Goal: Task Accomplishment & Management: Complete application form

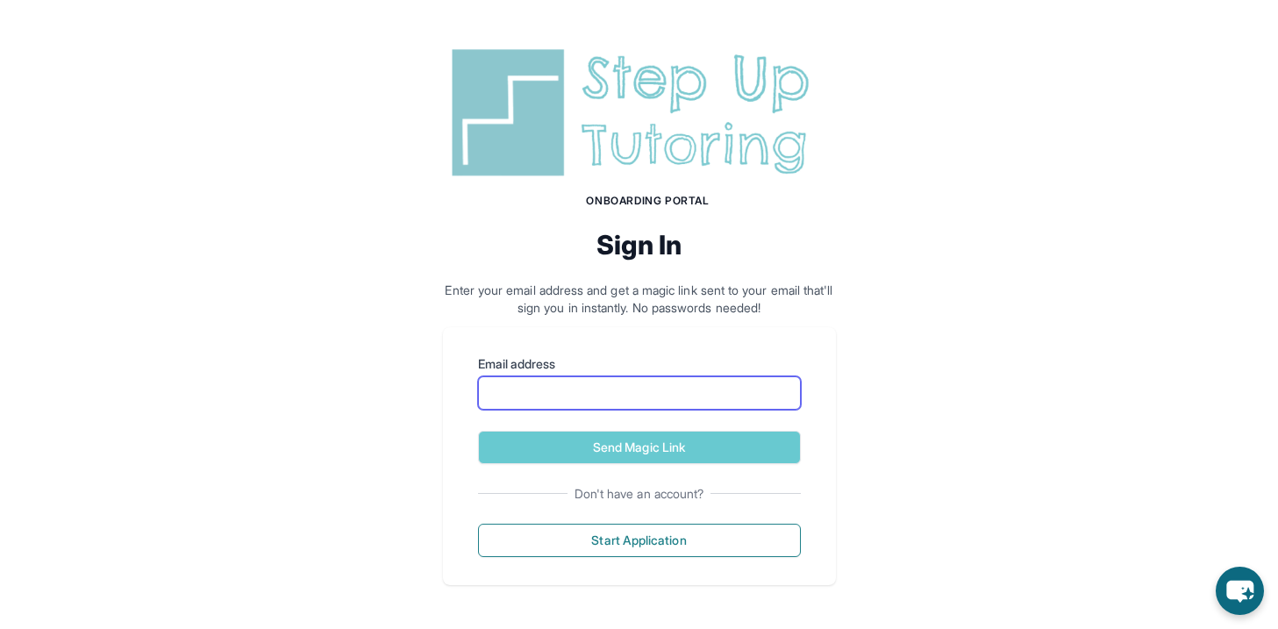
click at [552, 395] on input "Email address" at bounding box center [639, 392] width 323 height 33
type input "**********"
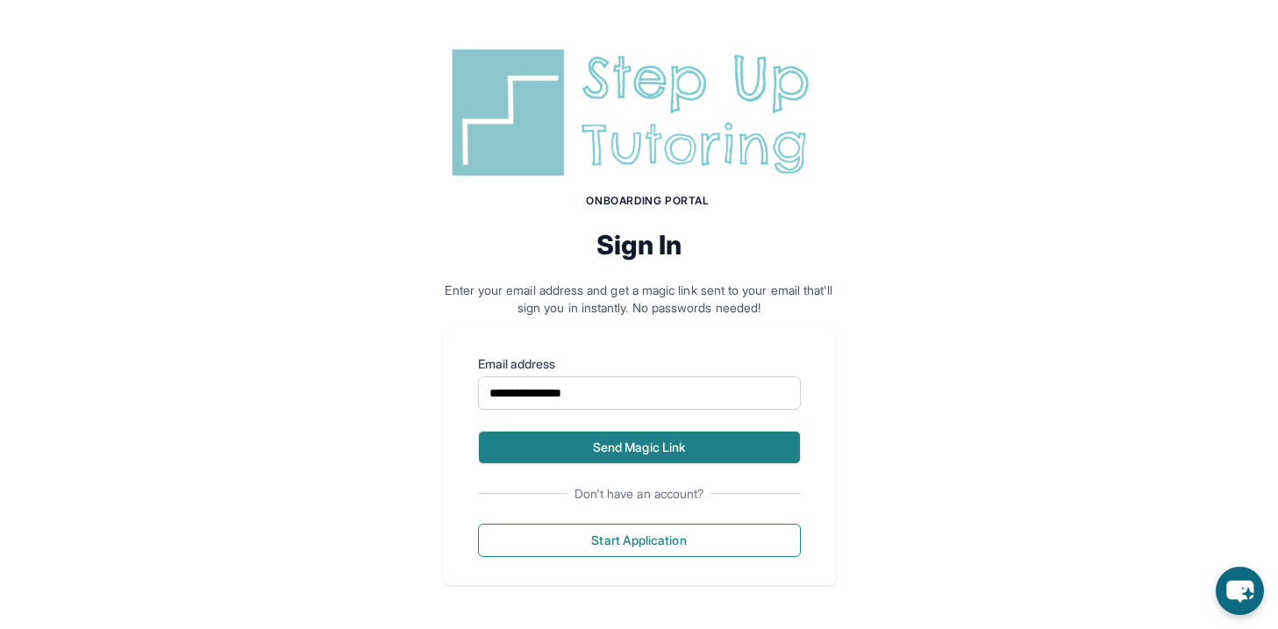
click at [598, 446] on button "Send Magic Link" at bounding box center [639, 447] width 323 height 33
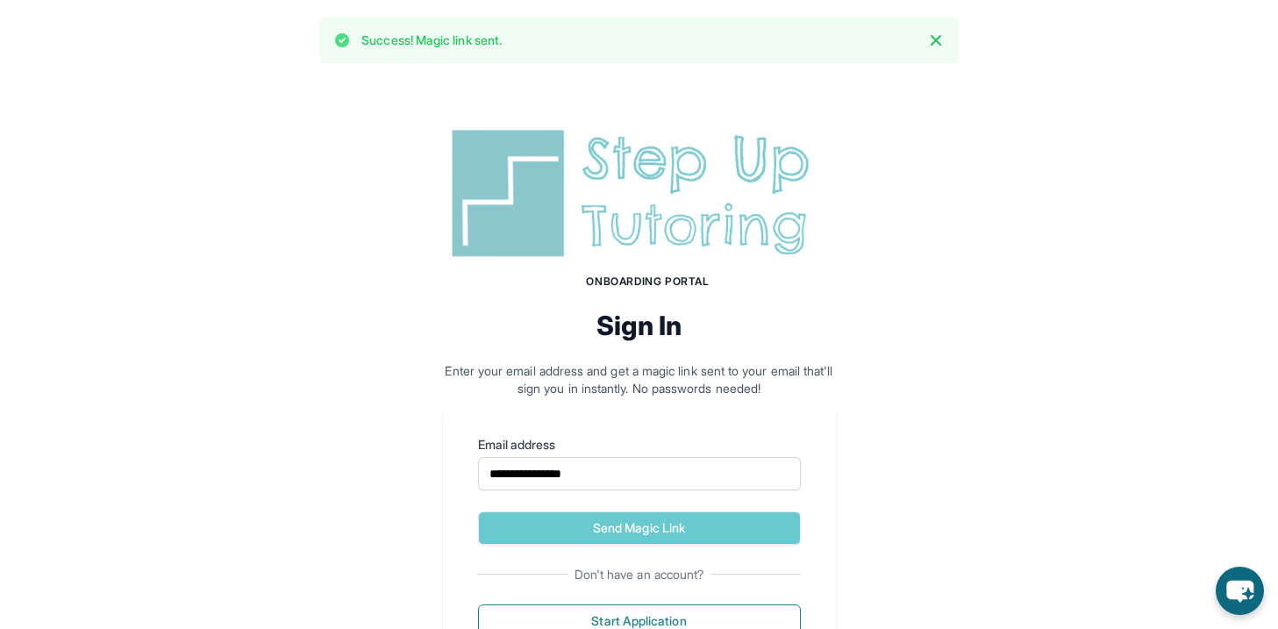
scroll to position [79, 0]
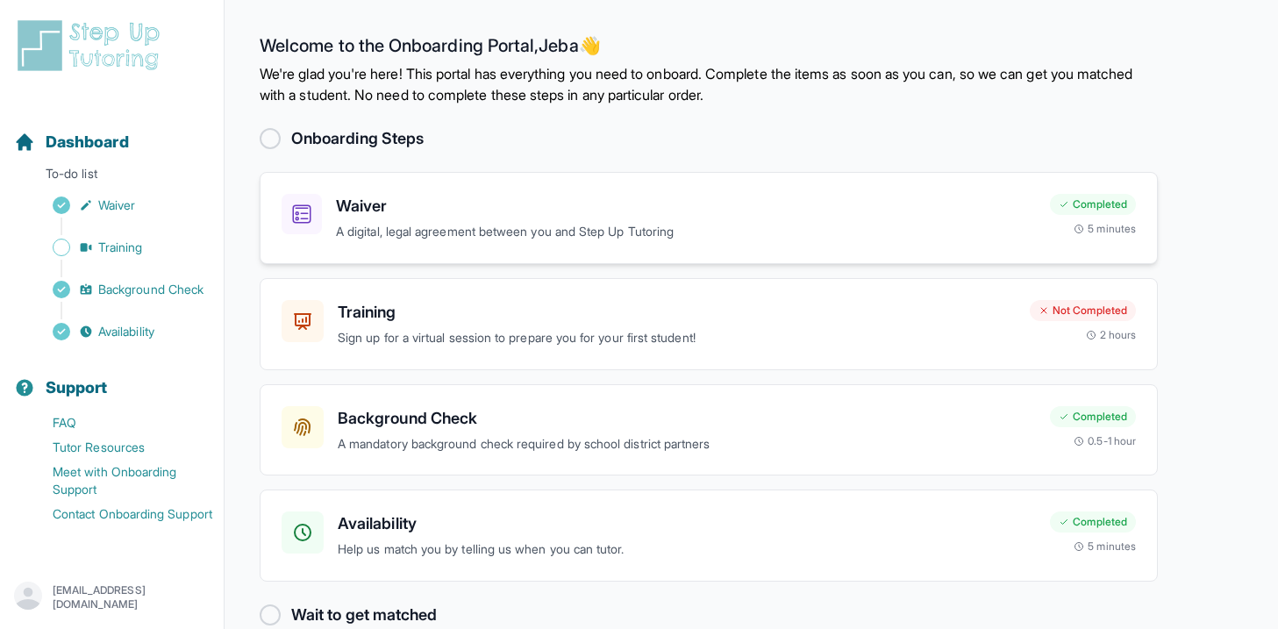
scroll to position [33, 0]
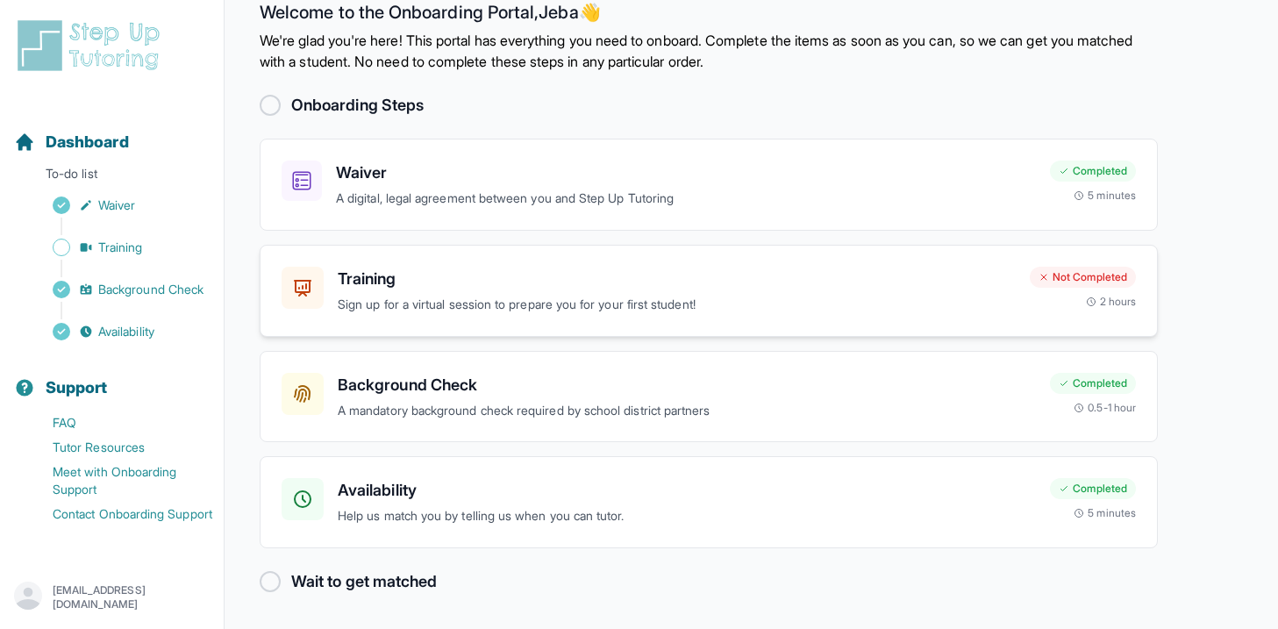
click at [675, 295] on p "Sign up for a virtual session to prepare you for your first student!" at bounding box center [677, 305] width 678 height 20
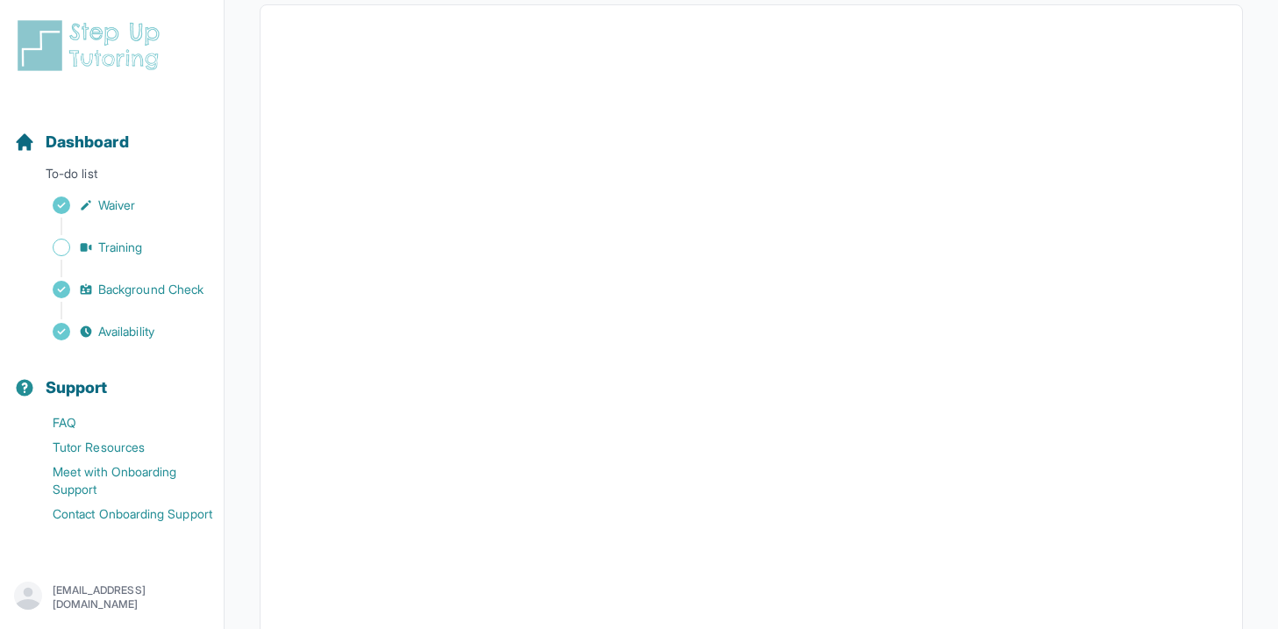
scroll to position [341, 0]
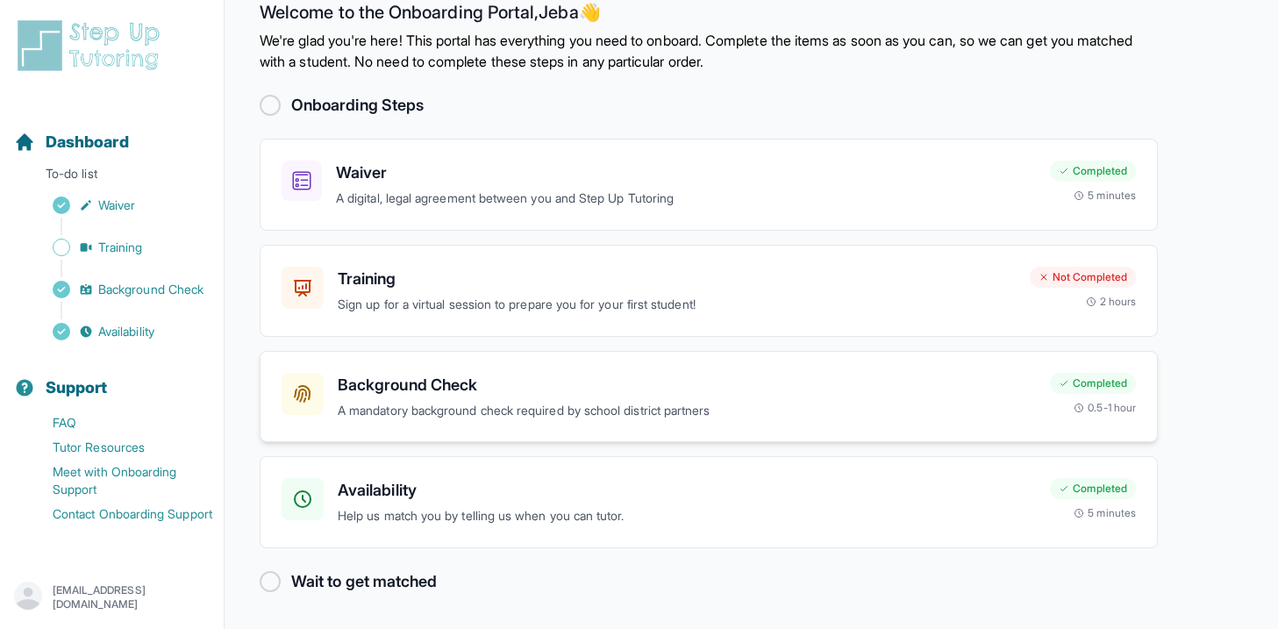
scroll to position [3, 0]
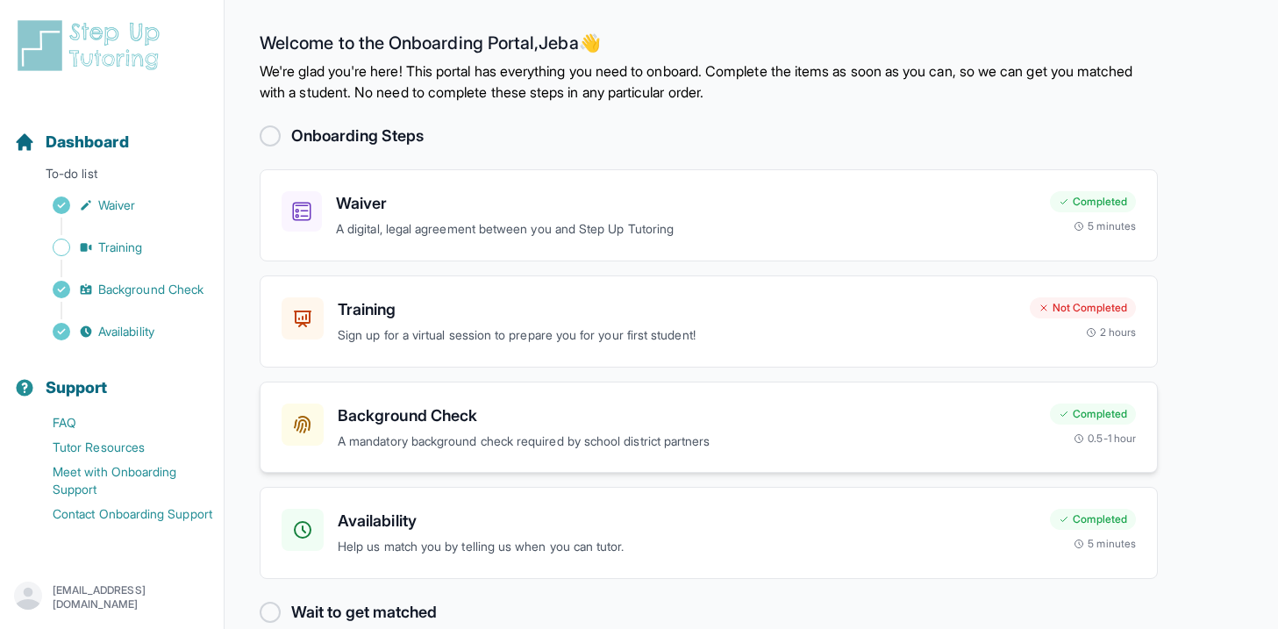
click at [371, 435] on p "A mandatory background check required by school district partners" at bounding box center [687, 441] width 698 height 20
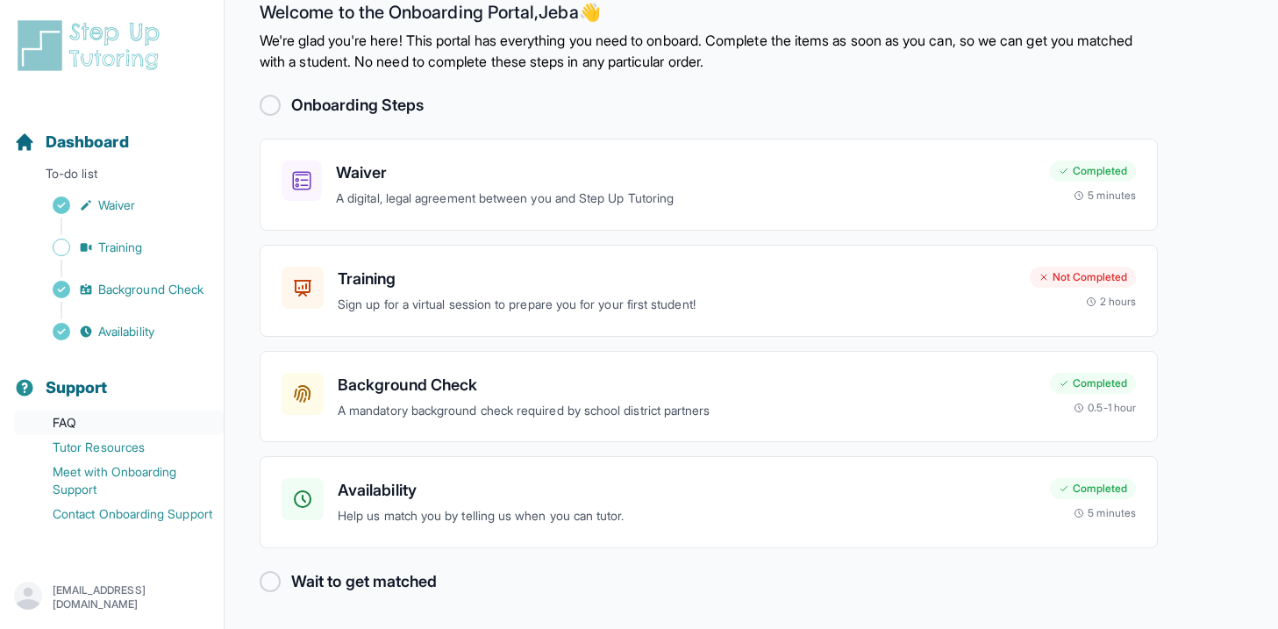
click at [93, 429] on link "FAQ" at bounding box center [119, 422] width 210 height 25
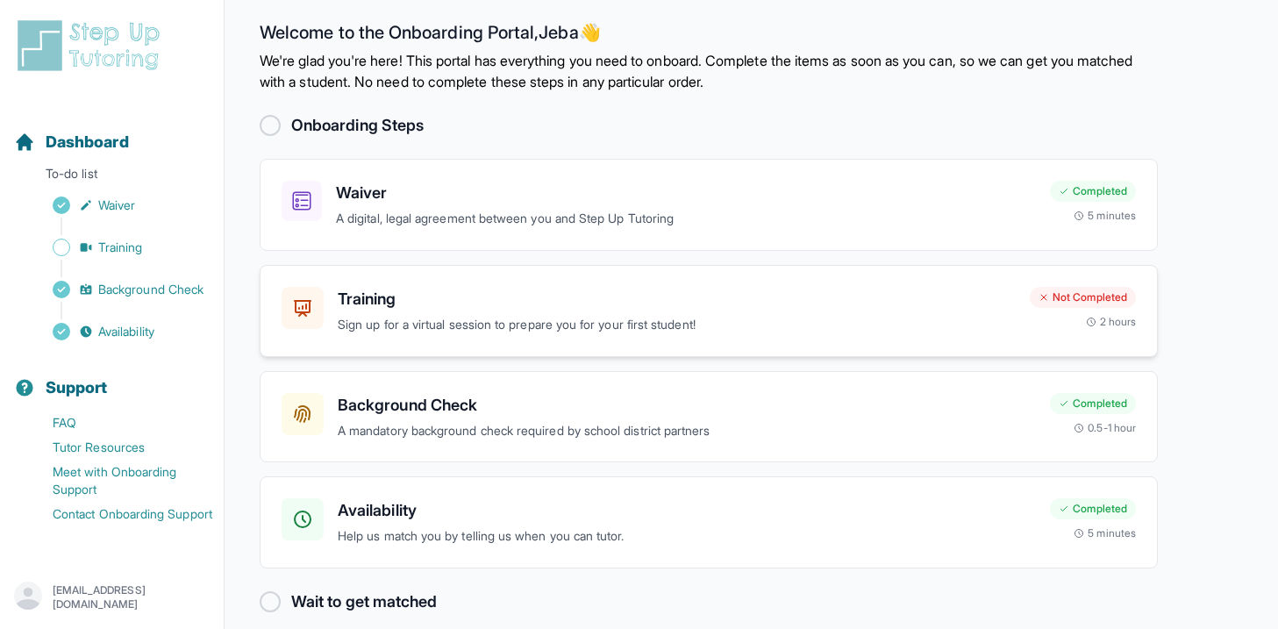
scroll to position [14, 0]
click at [59, 424] on link "FAQ" at bounding box center [119, 422] width 210 height 25
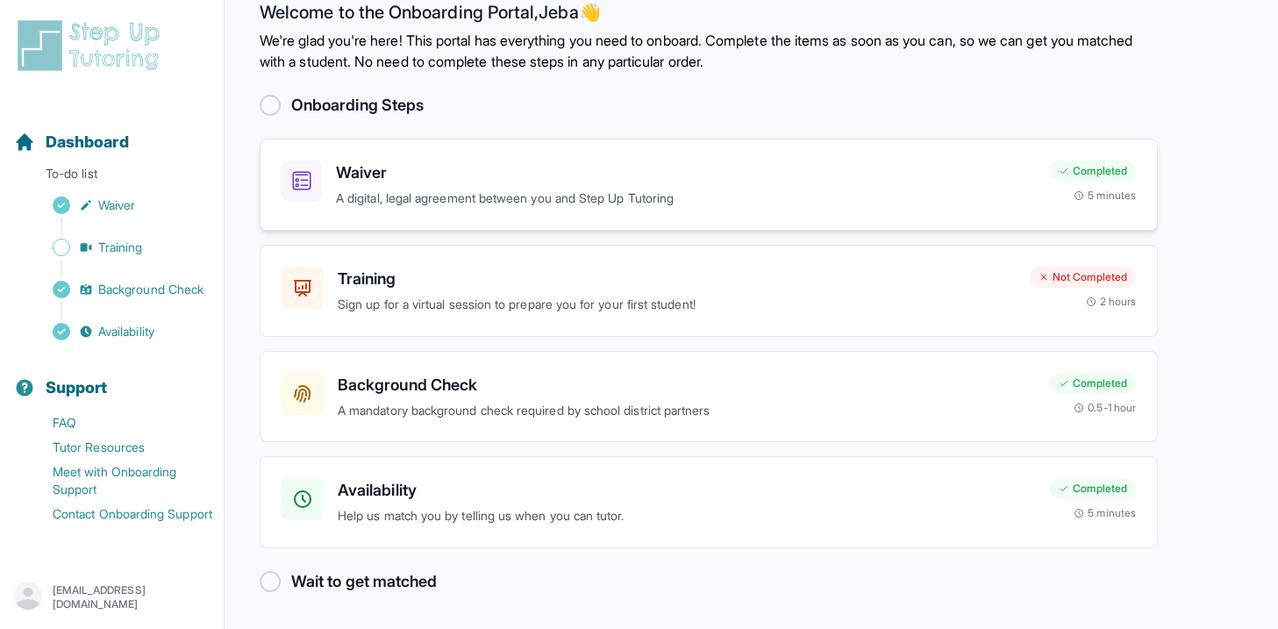
scroll to position [0, 0]
